Goal: Task Accomplishment & Management: Use online tool/utility

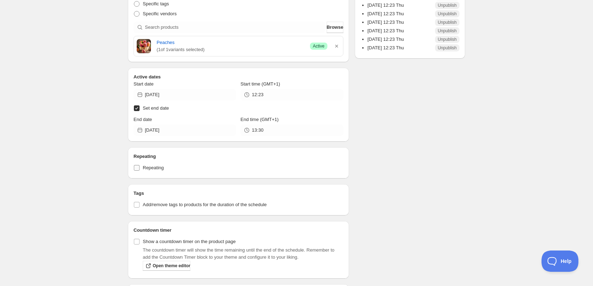
scroll to position [178, 0]
click at [156, 167] on span "Repeating" at bounding box center [153, 167] width 21 height 5
click at [140, 167] on input "Repeating" at bounding box center [137, 168] width 6 height 6
checkbox input "true"
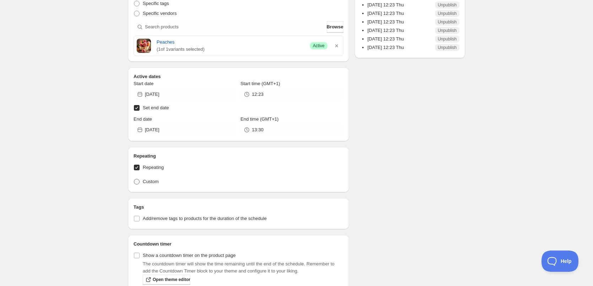
click at [147, 181] on span "Custom" at bounding box center [151, 181] width 16 height 5
click at [134, 179] on input "Custom" at bounding box center [134, 179] width 0 height 0
radio input "true"
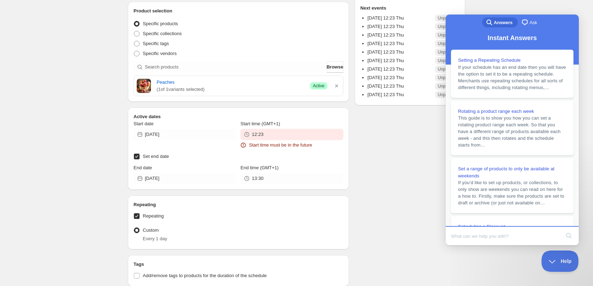
scroll to position [213, 0]
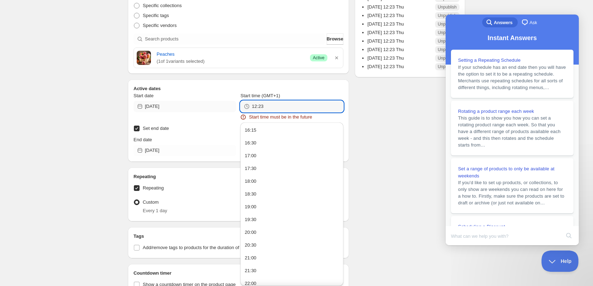
drag, startPoint x: 277, startPoint y: 107, endPoint x: 235, endPoint y: 110, distance: 41.3
click at [235, 110] on div "Start date [DATE] Start time (GMT+1) 12:23 Start time must be in the future" at bounding box center [238, 106] width 210 height 28
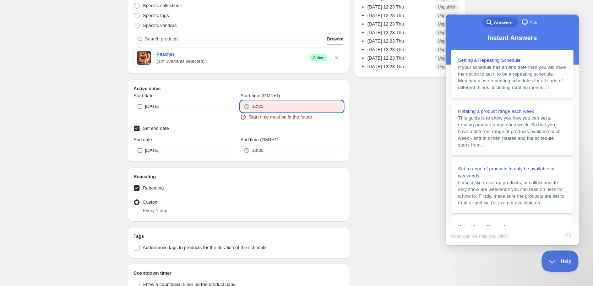
click at [273, 109] on input "12:23" at bounding box center [297, 106] width 91 height 11
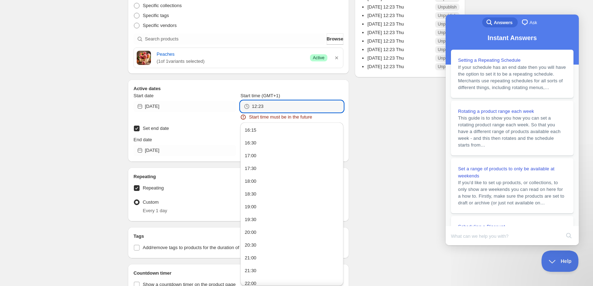
drag, startPoint x: 273, startPoint y: 109, endPoint x: 232, endPoint y: 112, distance: 40.6
click at [232, 112] on div "Start date [DATE] Start time (GMT+1) 12:23 Start time must be in the future" at bounding box center [238, 106] width 210 height 28
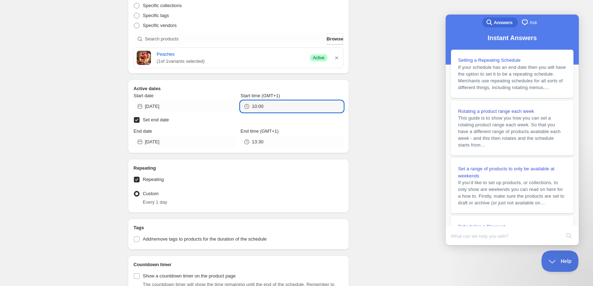
type input "10:00"
click at [408, 110] on div "There were some issues with your form submission Start time must be in the futu…" at bounding box center [293, 122] width 343 height 629
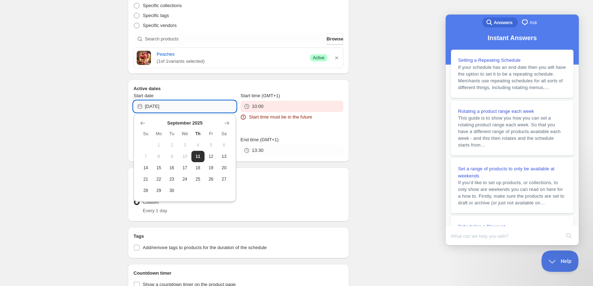
click at [173, 103] on input "[DATE]" at bounding box center [190, 106] width 91 height 11
click at [212, 155] on span "12" at bounding box center [210, 157] width 7 height 6
type input "[DATE]"
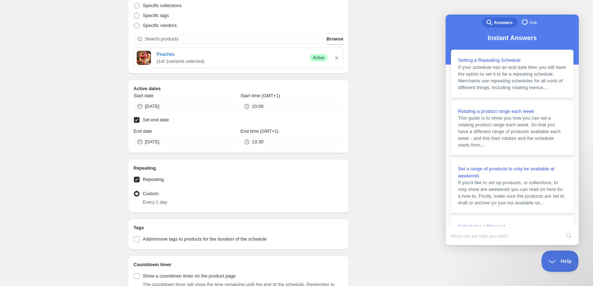
click at [390, 130] on div "There were some issues with your form submission Start time must be in the futu…" at bounding box center [293, 122] width 343 height 629
click at [342, 27] on div "Specific vendors" at bounding box center [238, 26] width 210 height 10
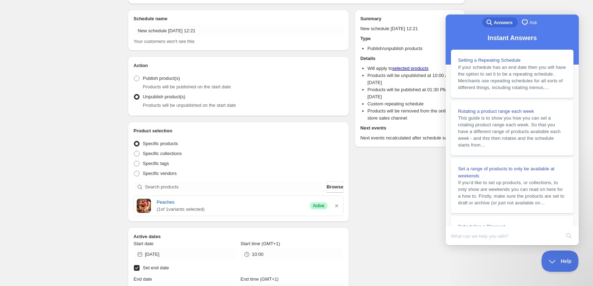
scroll to position [0, 0]
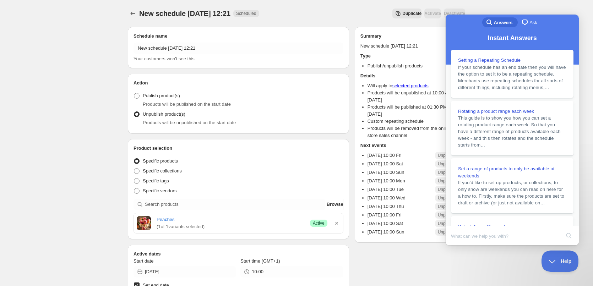
click at [402, 13] on span "Duplicate" at bounding box center [411, 14] width 19 height 6
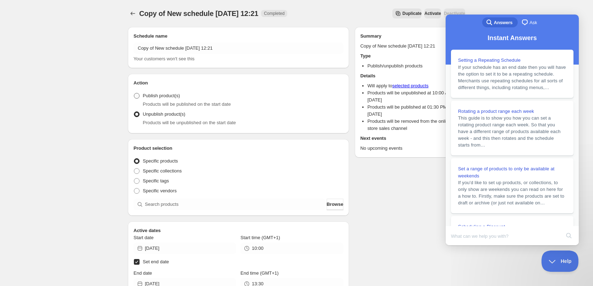
drag, startPoint x: 157, startPoint y: 94, endPoint x: 158, endPoint y: 98, distance: 3.7
click at [158, 95] on span "Publish product(s)" at bounding box center [161, 95] width 37 height 5
click at [134, 93] on input "Publish product(s)" at bounding box center [134, 93] width 0 height 0
radio input "true"
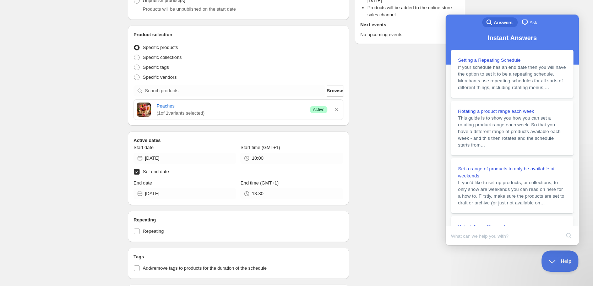
scroll to position [107, 0]
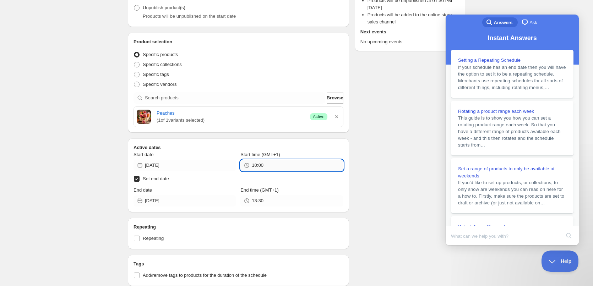
click at [275, 167] on input "10:00" at bounding box center [297, 165] width 91 height 11
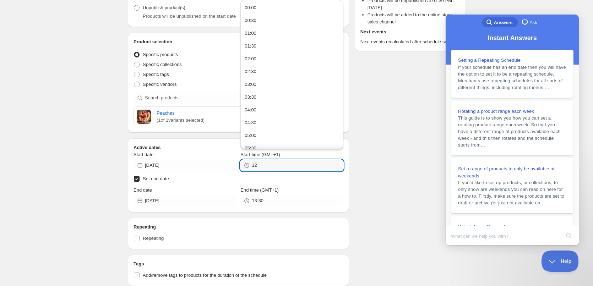
type input "12:00"
click at [362, 183] on div "Schedule name Copy of New schedule [DATE] 12:21 Your customers won't see this A…" at bounding box center [293, 198] width 343 height 567
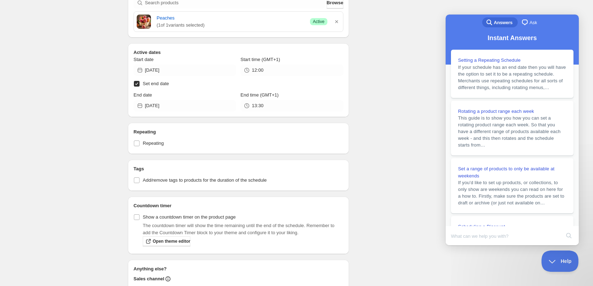
scroll to position [213, 0]
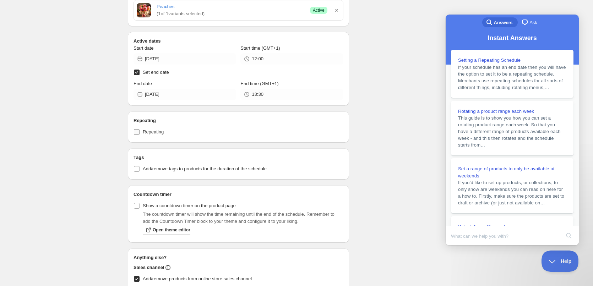
click at [140, 133] on label "Repeating" at bounding box center [238, 132] width 210 height 10
click at [140, 133] on input "Repeating" at bounding box center [137, 132] width 6 height 6
checkbox input "true"
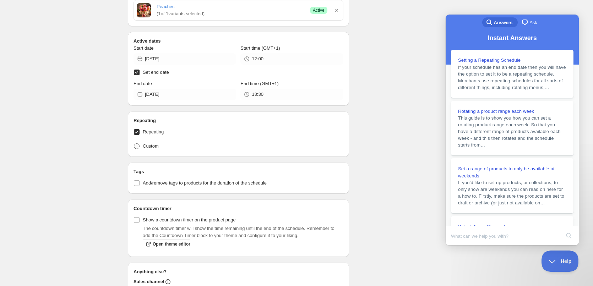
drag, startPoint x: 146, startPoint y: 139, endPoint x: 150, endPoint y: 142, distance: 5.6
click at [146, 140] on div "Repeating Repeating Tag type Custom" at bounding box center [238, 134] width 210 height 34
click at [154, 150] on label "Custom" at bounding box center [145, 146] width 25 height 10
click at [134, 144] on input "Custom" at bounding box center [134, 143] width 0 height 0
radio input "true"
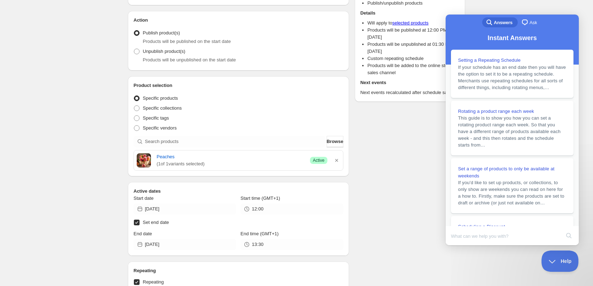
scroll to position [0, 0]
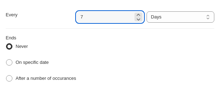
drag, startPoint x: 37, startPoint y: 21, endPoint x: 21, endPoint y: 22, distance: 16.4
click at [23, 22] on div "Every 7 Date range Days Weeks Months Years Days" at bounding box center [110, 16] width 209 height 11
type input "1"
